Goal: Task Accomplishment & Management: Use online tool/utility

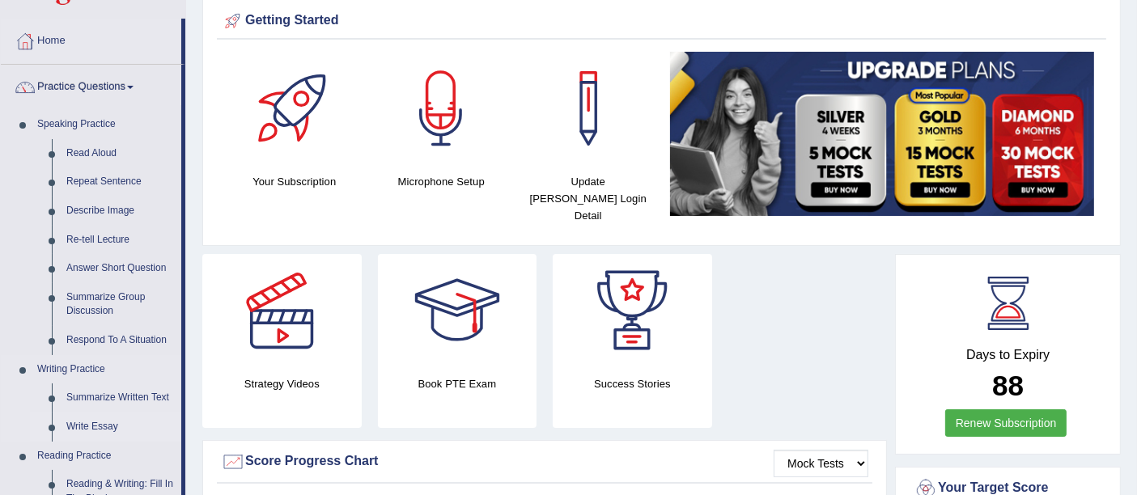
scroll to position [90, 0]
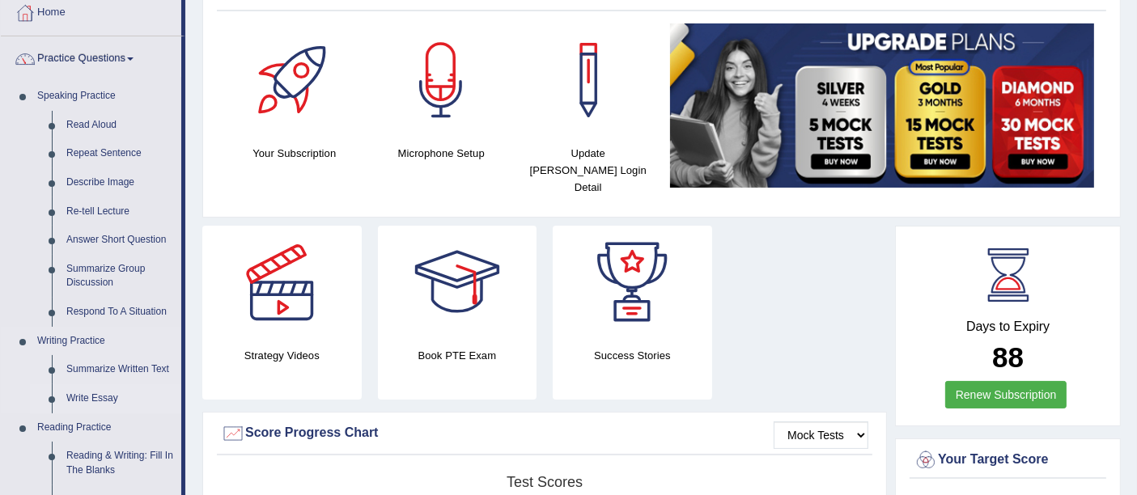
click at [109, 396] on link "Write Essay" at bounding box center [120, 398] width 122 height 29
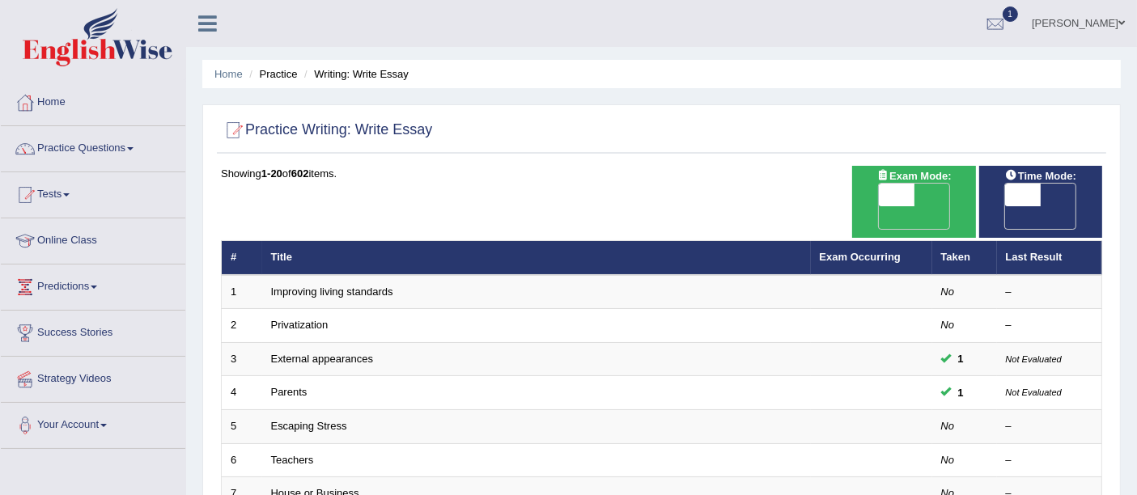
click at [329, 286] on link "Improving living standards" at bounding box center [332, 292] width 122 height 12
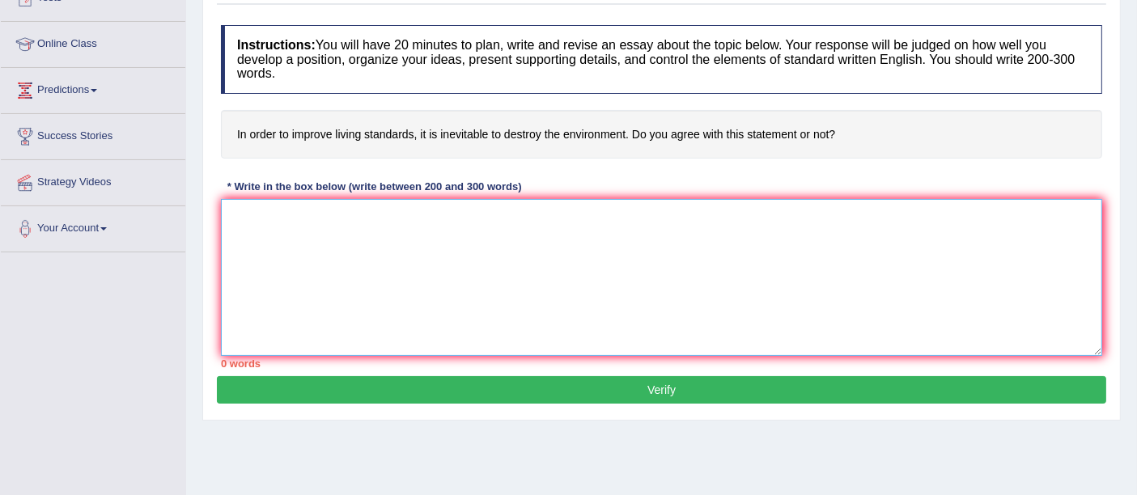
paste textarea "The increasing influence of (essay topic) on our lives has ignited numerous dis…"
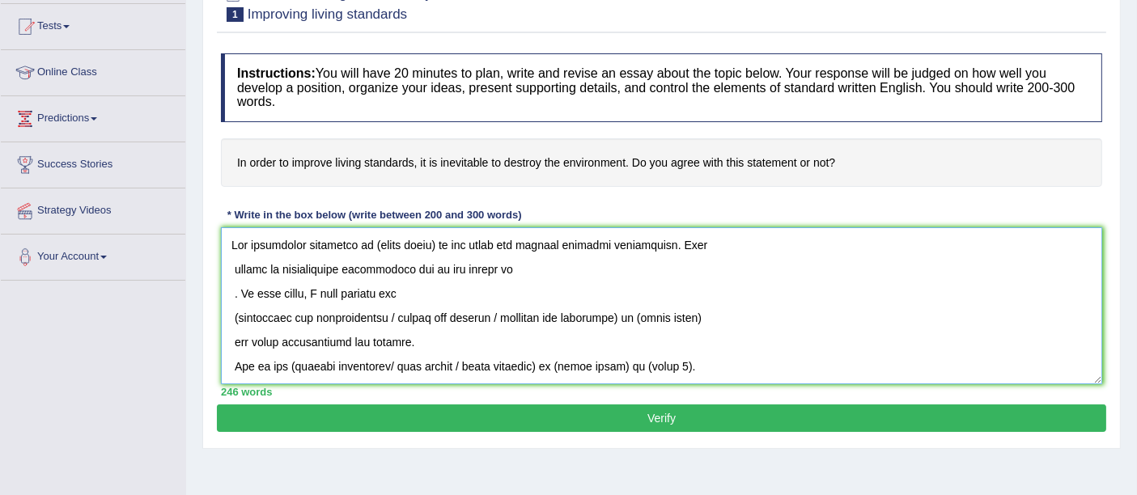
scroll to position [197, 0]
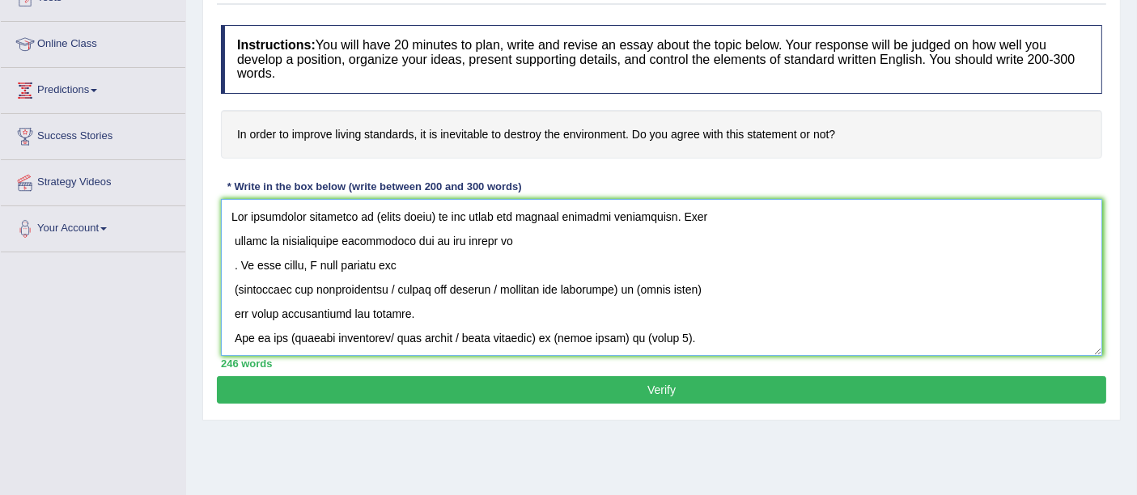
drag, startPoint x: 399, startPoint y: 286, endPoint x: 629, endPoint y: 287, distance: 229.8
click at [629, 287] on textarea at bounding box center [661, 277] width 881 height 157
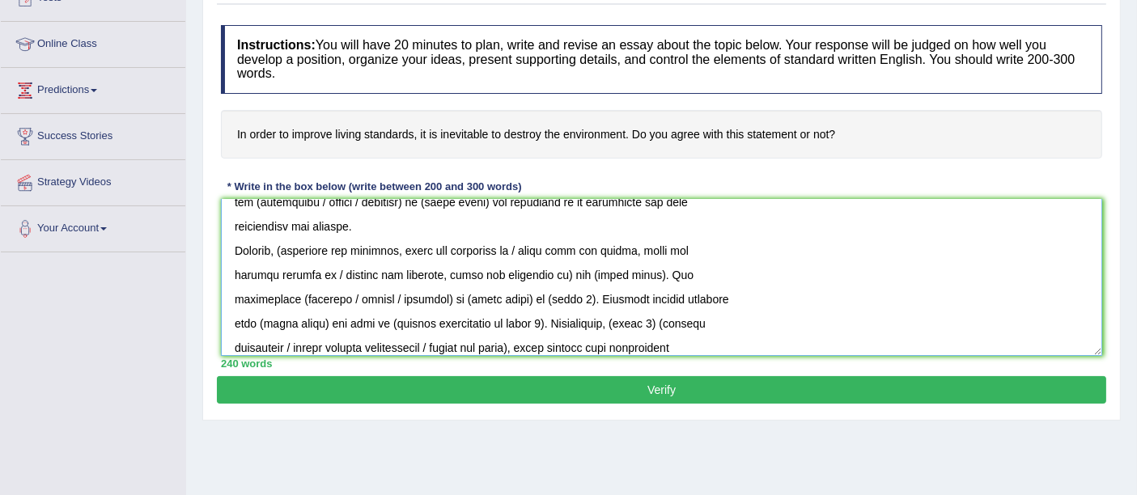
drag, startPoint x: 393, startPoint y: 333, endPoint x: 537, endPoint y: 204, distance: 193.7
click at [556, 204] on textarea at bounding box center [661, 277] width 881 height 157
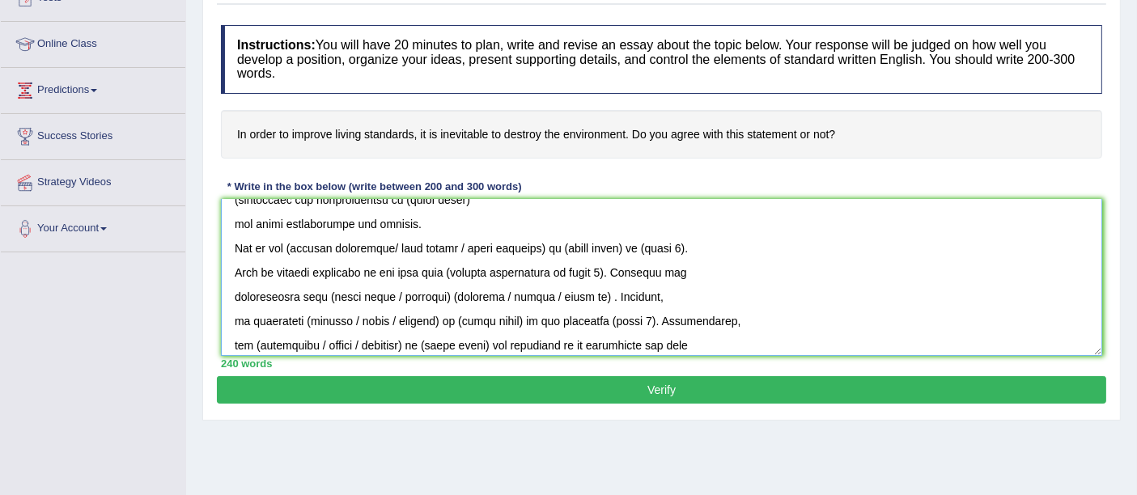
scroll to position [53, 0]
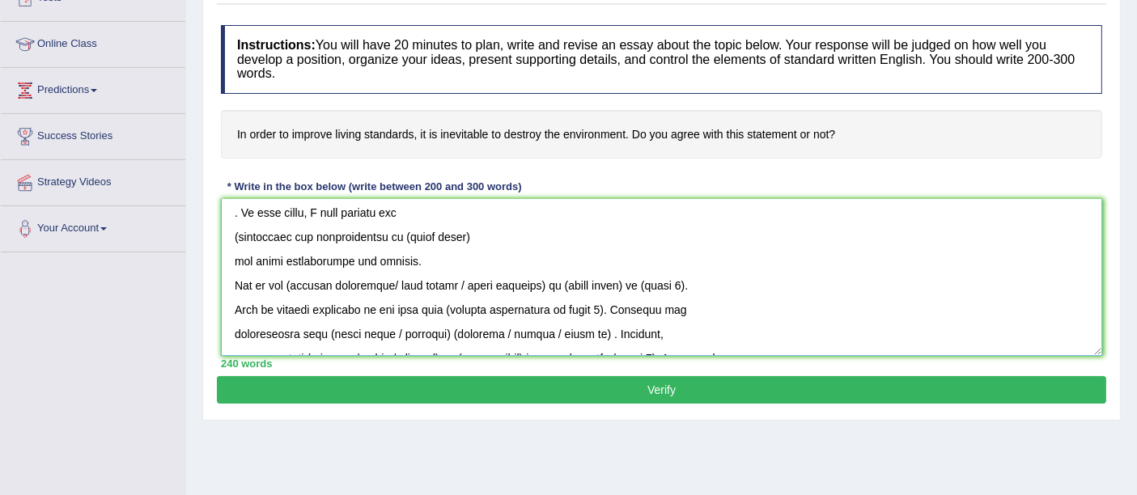
click at [396, 277] on textarea at bounding box center [661, 277] width 881 height 157
click at [392, 280] on textarea at bounding box center [661, 277] width 881 height 157
drag, startPoint x: 393, startPoint y: 280, endPoint x: 554, endPoint y: 285, distance: 161.1
click at [554, 285] on textarea at bounding box center [661, 277] width 881 height 157
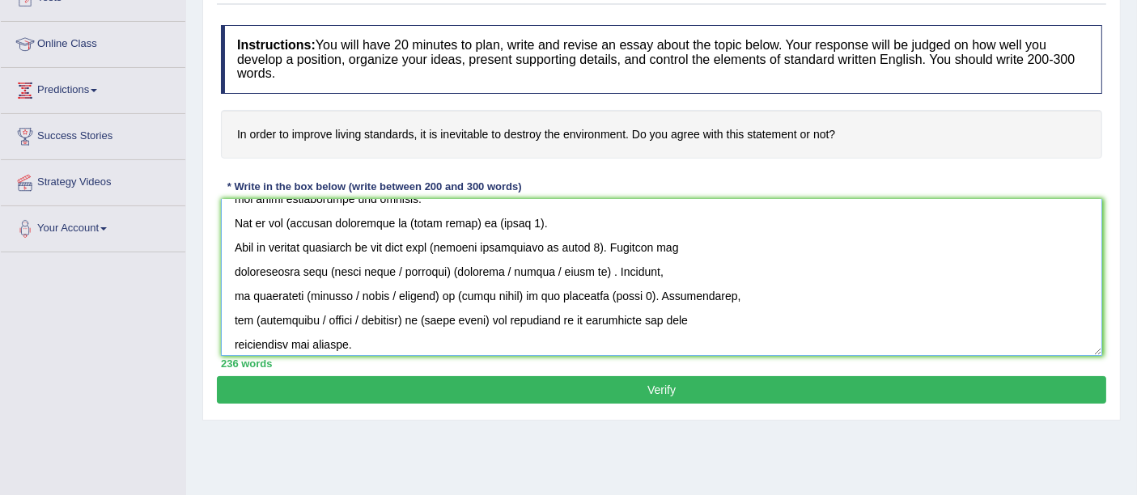
scroll to position [143, 0]
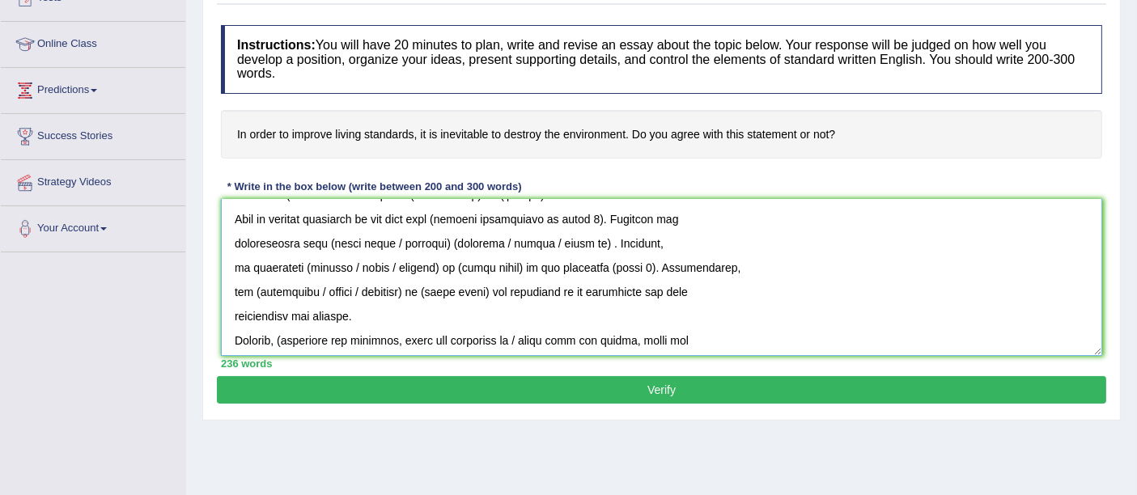
drag, startPoint x: 451, startPoint y: 241, endPoint x: 601, endPoint y: 245, distance: 149.7
click at [601, 245] on textarea at bounding box center [661, 277] width 881 height 157
drag, startPoint x: 344, startPoint y: 265, endPoint x: 434, endPoint y: 267, distance: 90.7
click at [434, 267] on textarea at bounding box center [661, 277] width 881 height 157
drag, startPoint x: 319, startPoint y: 287, endPoint x: 419, endPoint y: 287, distance: 100.3
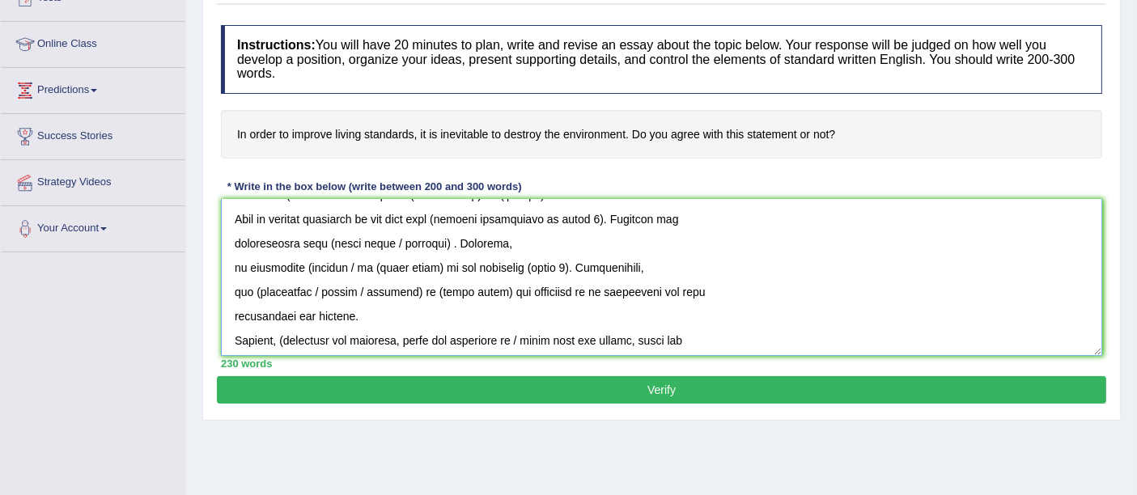
click at [419, 287] on textarea at bounding box center [661, 277] width 881 height 157
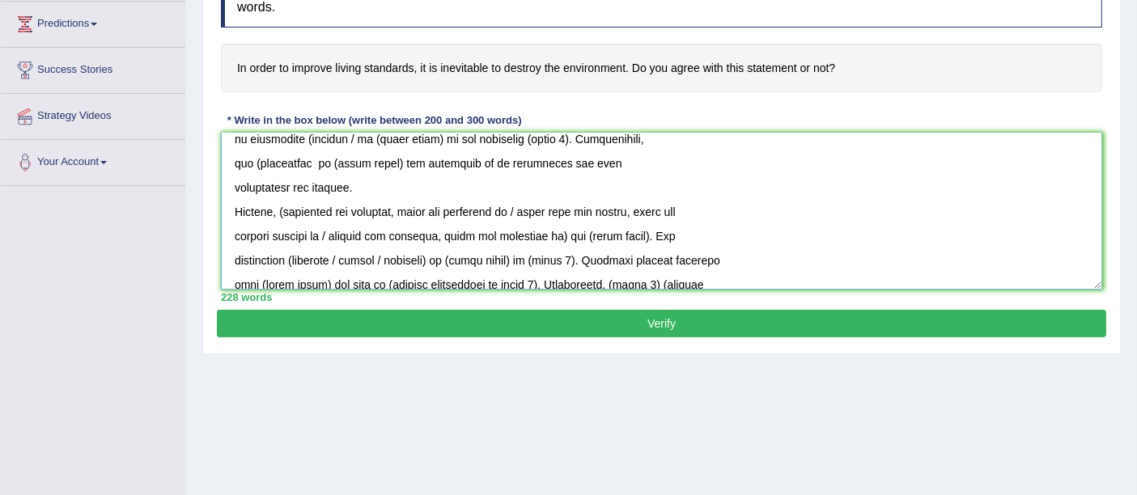
scroll to position [233, 0]
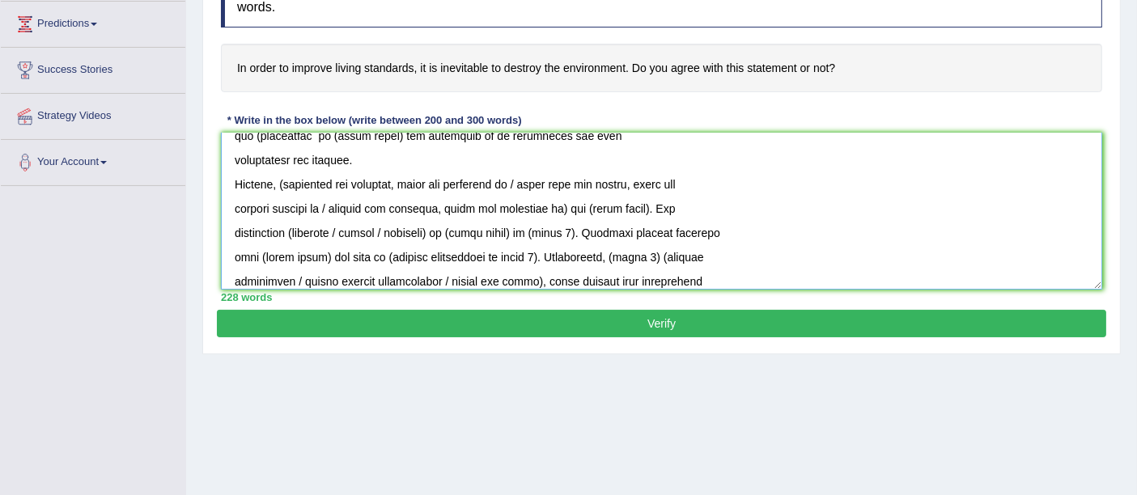
drag, startPoint x: 519, startPoint y: 180, endPoint x: 549, endPoint y: 207, distance: 40.7
click at [549, 207] on textarea at bounding box center [661, 211] width 881 height 157
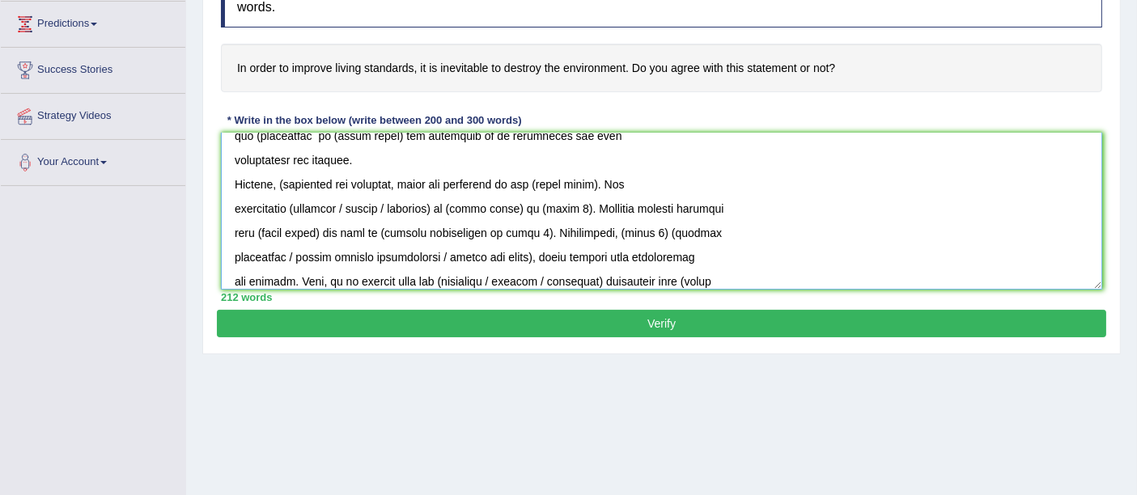
drag, startPoint x: 344, startPoint y: 206, endPoint x: 430, endPoint y: 206, distance: 85.8
click at [432, 206] on textarea at bounding box center [661, 211] width 881 height 157
drag, startPoint x: 294, startPoint y: 252, endPoint x: 536, endPoint y: 248, distance: 241.9
click at [540, 248] on textarea at bounding box center [661, 211] width 881 height 157
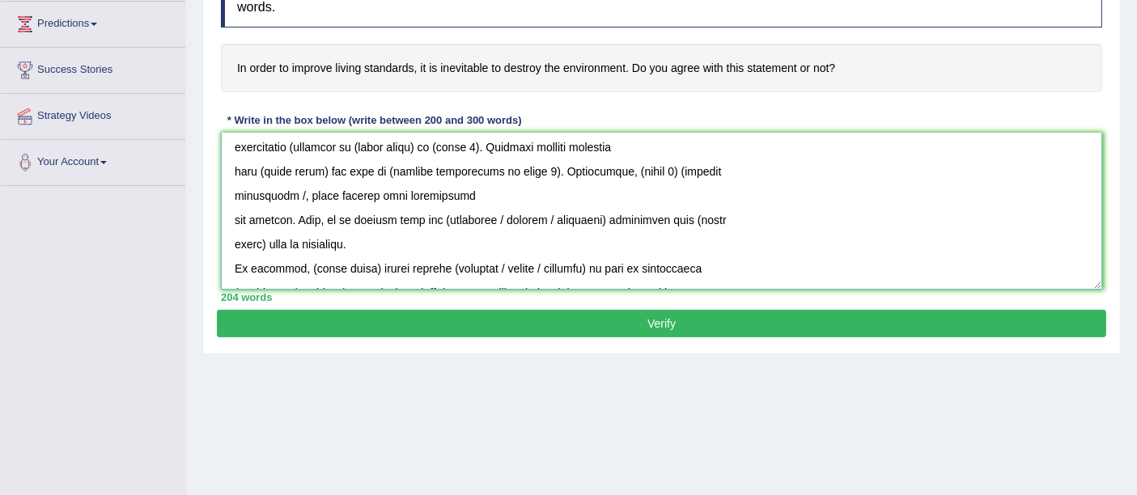
scroll to position [323, 0]
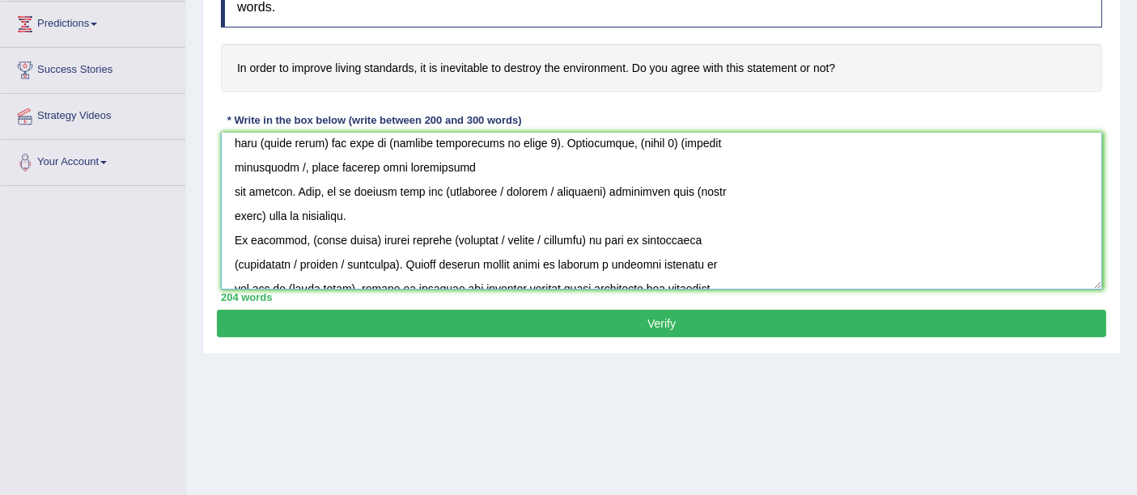
drag, startPoint x: 494, startPoint y: 187, endPoint x: 586, endPoint y: 189, distance: 92.3
click at [586, 189] on textarea at bounding box center [661, 211] width 881 height 157
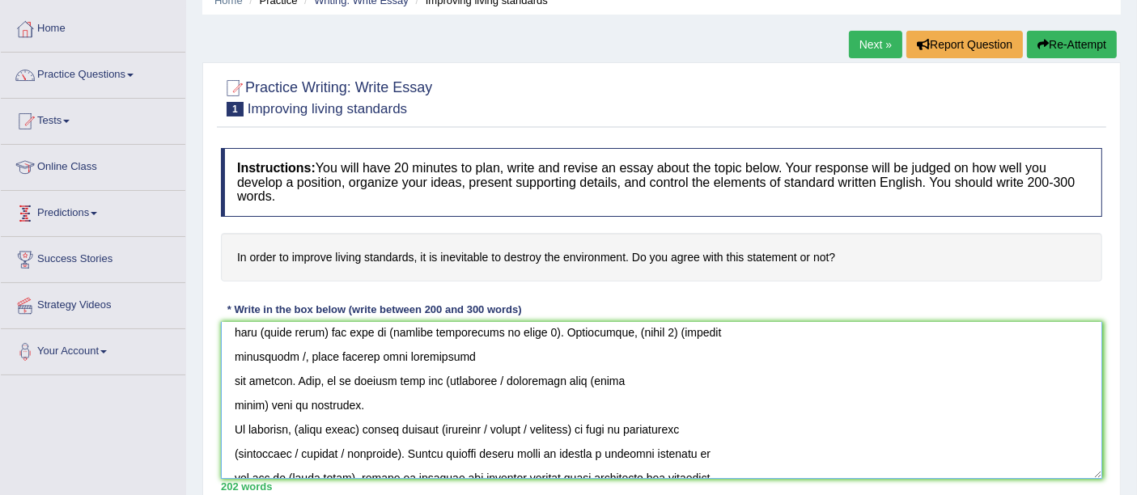
scroll to position [0, 0]
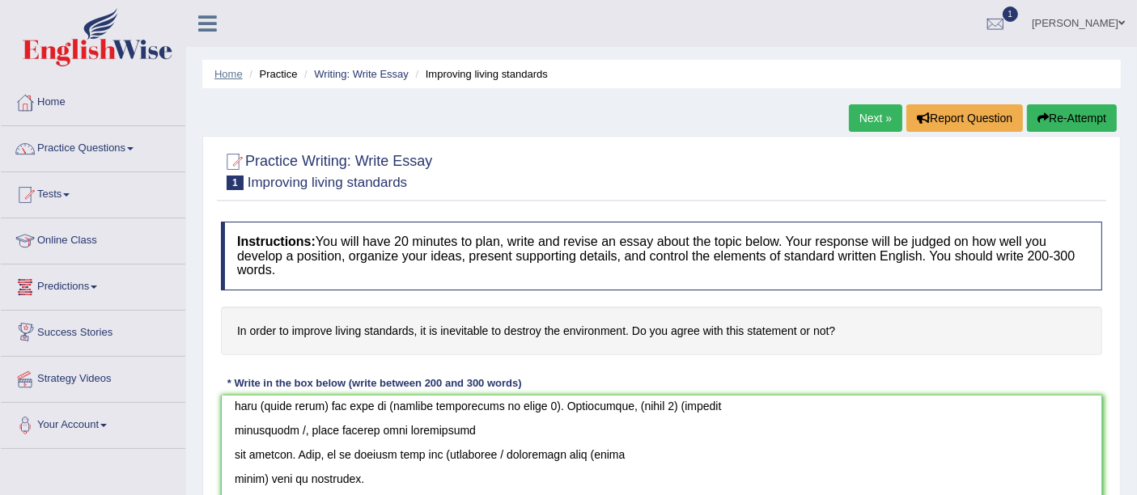
type textarea "The increasing influence of (essay topic) on our lives has ignited numerous dis…"
click at [231, 73] on link "Home" at bounding box center [228, 74] width 28 height 12
